Goal: Find specific page/section: Find specific page/section

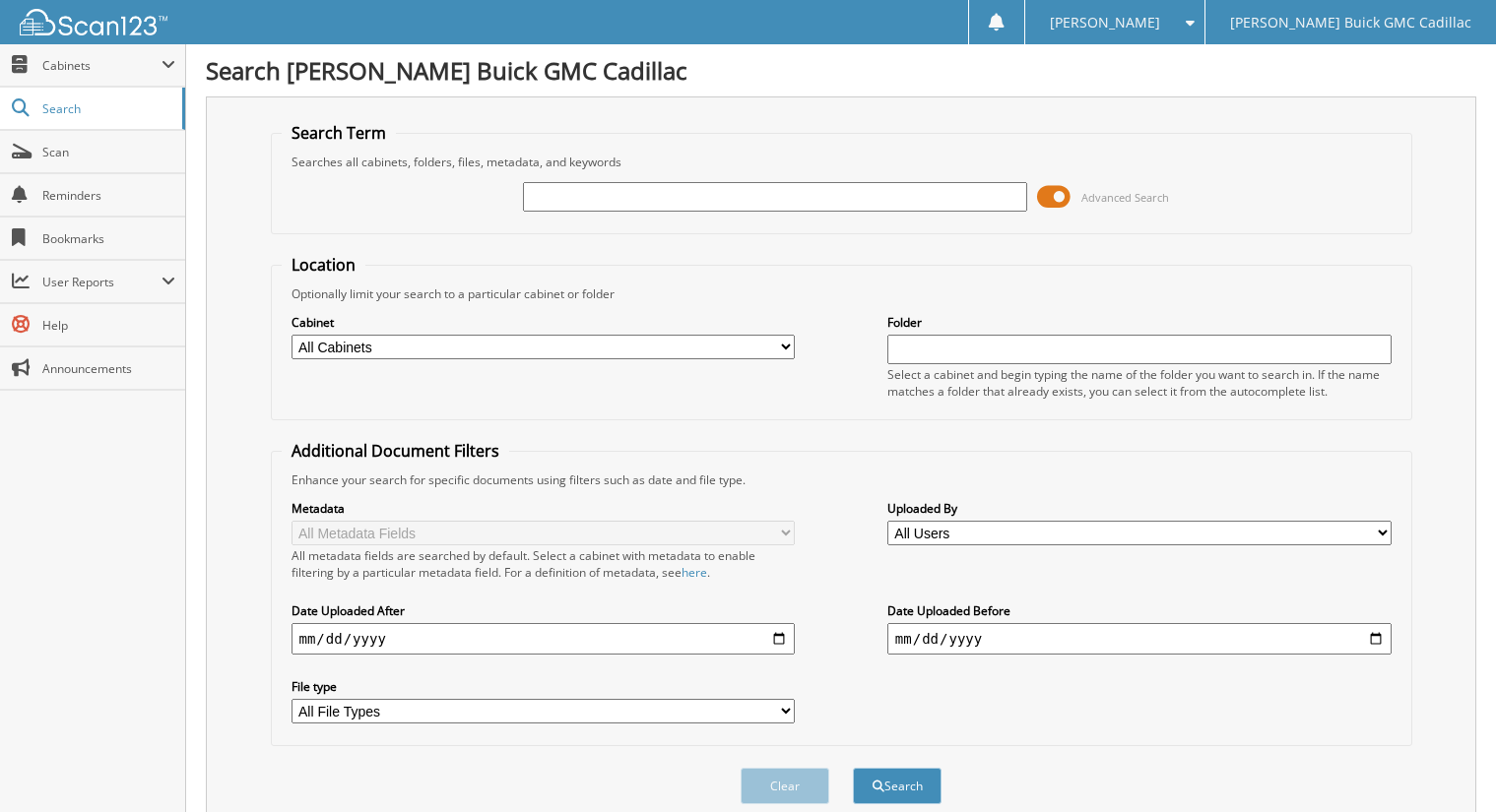
click at [954, 351] on input "text" at bounding box center [1139, 350] width 504 height 30
type input "[PERSON_NAME]"
click at [853, 768] on button "Search" at bounding box center [897, 786] width 88 height 37
click at [555, 200] on input "text" at bounding box center [775, 197] width 504 height 30
drag, startPoint x: 993, startPoint y: 356, endPoint x: 844, endPoint y: 385, distance: 151.8
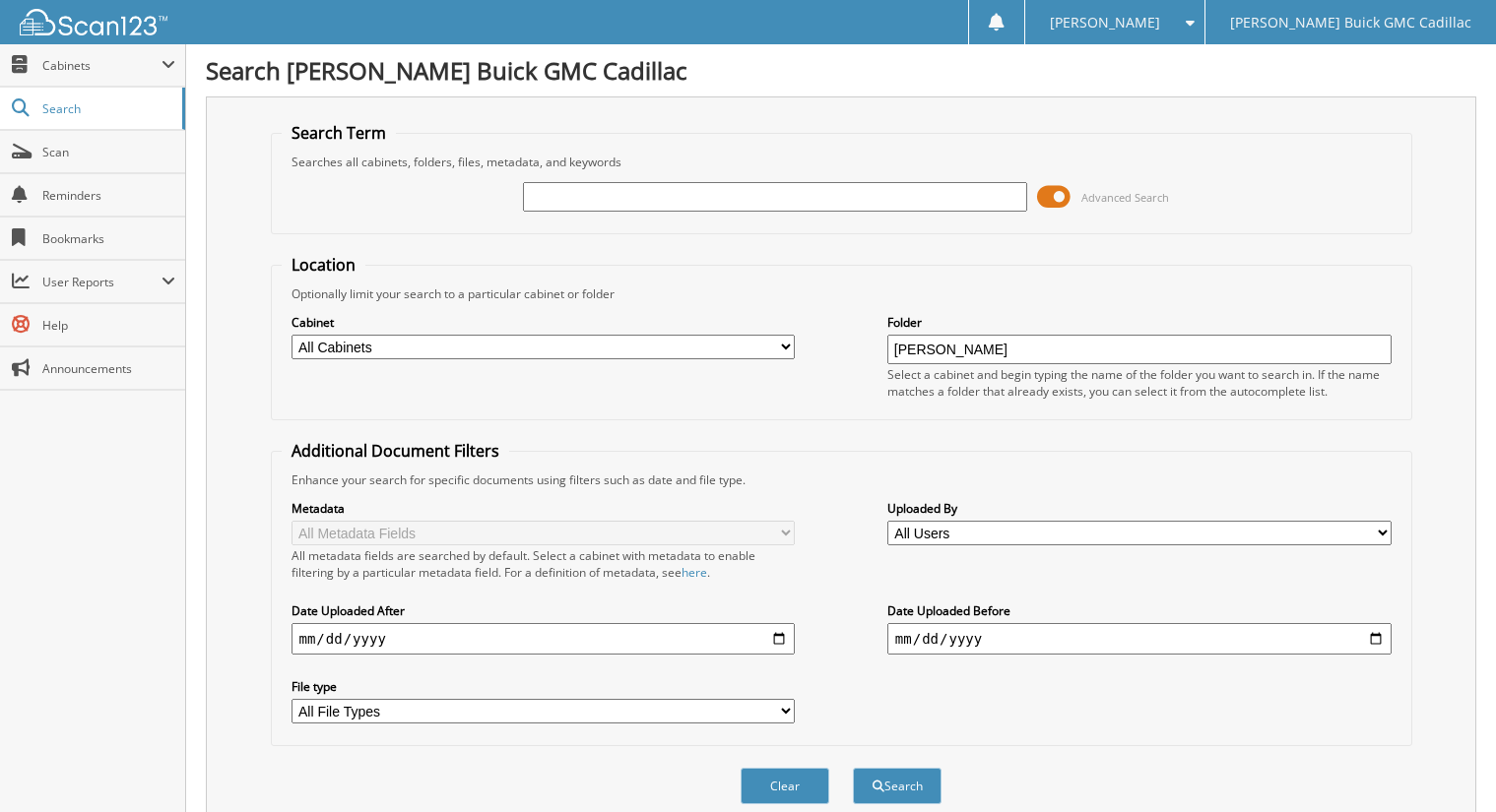
click at [844, 385] on div "Cabinet All Cabinets DEAD DEALS DEALS Needs Filing Folder Britten" at bounding box center [841, 355] width 1120 height 107
click at [661, 203] on input "text" at bounding box center [775, 197] width 504 height 30
type input "[PERSON_NAME]"
click at [875, 785] on span "submit" at bounding box center [879, 786] width 12 height 12
click at [53, 69] on span "Cabinets" at bounding box center [102, 65] width 119 height 17
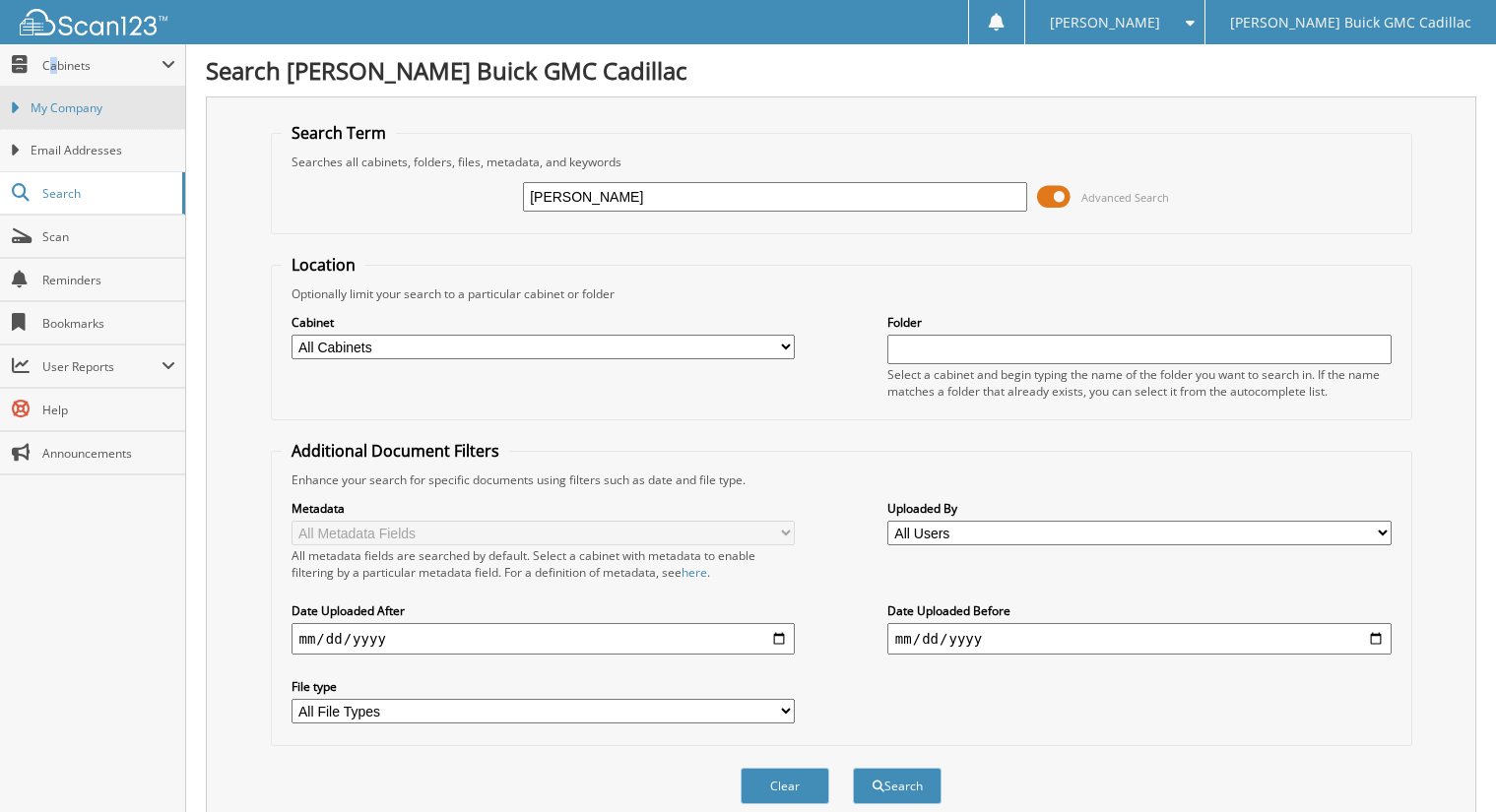
click at [99, 101] on span "My Company" at bounding box center [103, 108] width 145 height 18
